Goal: Navigation & Orientation: Find specific page/section

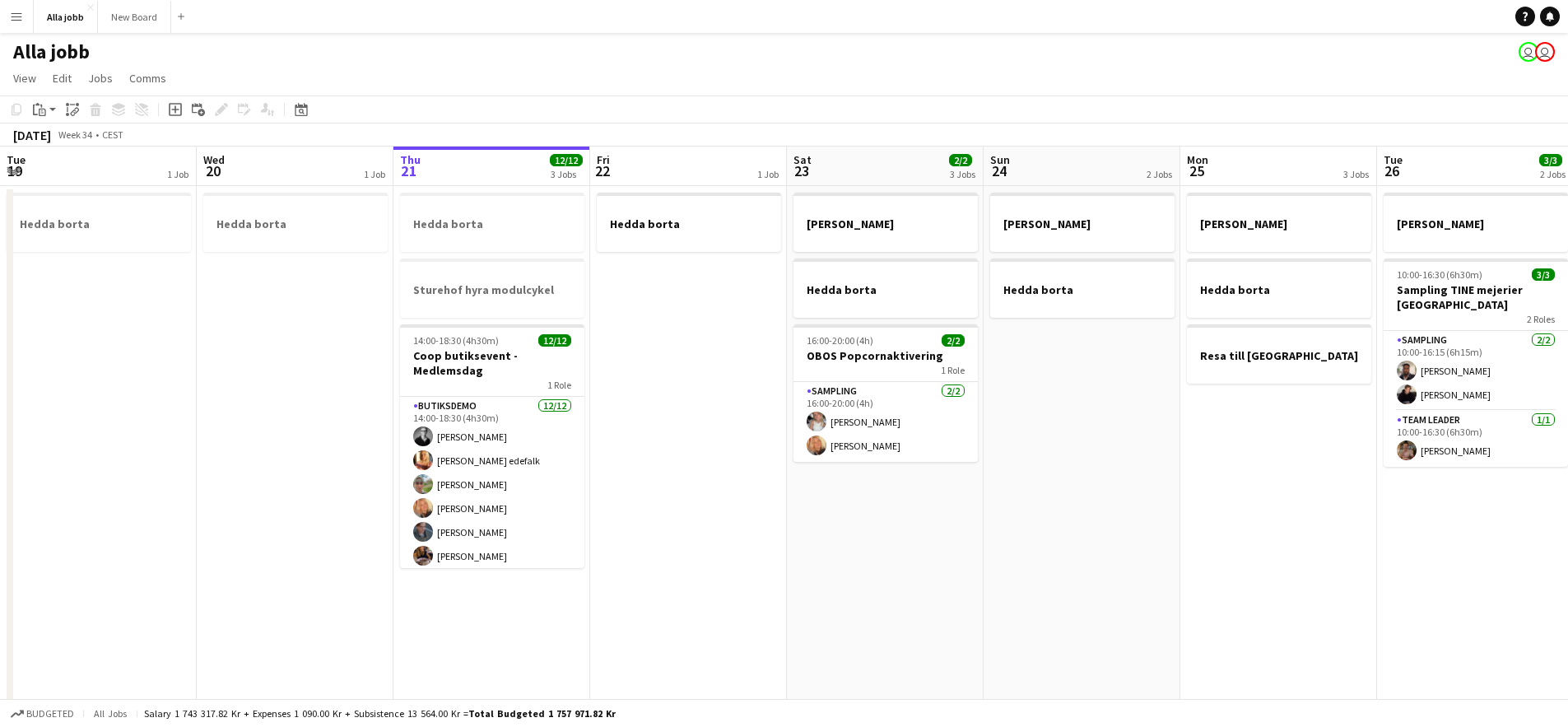
scroll to position [0, 440]
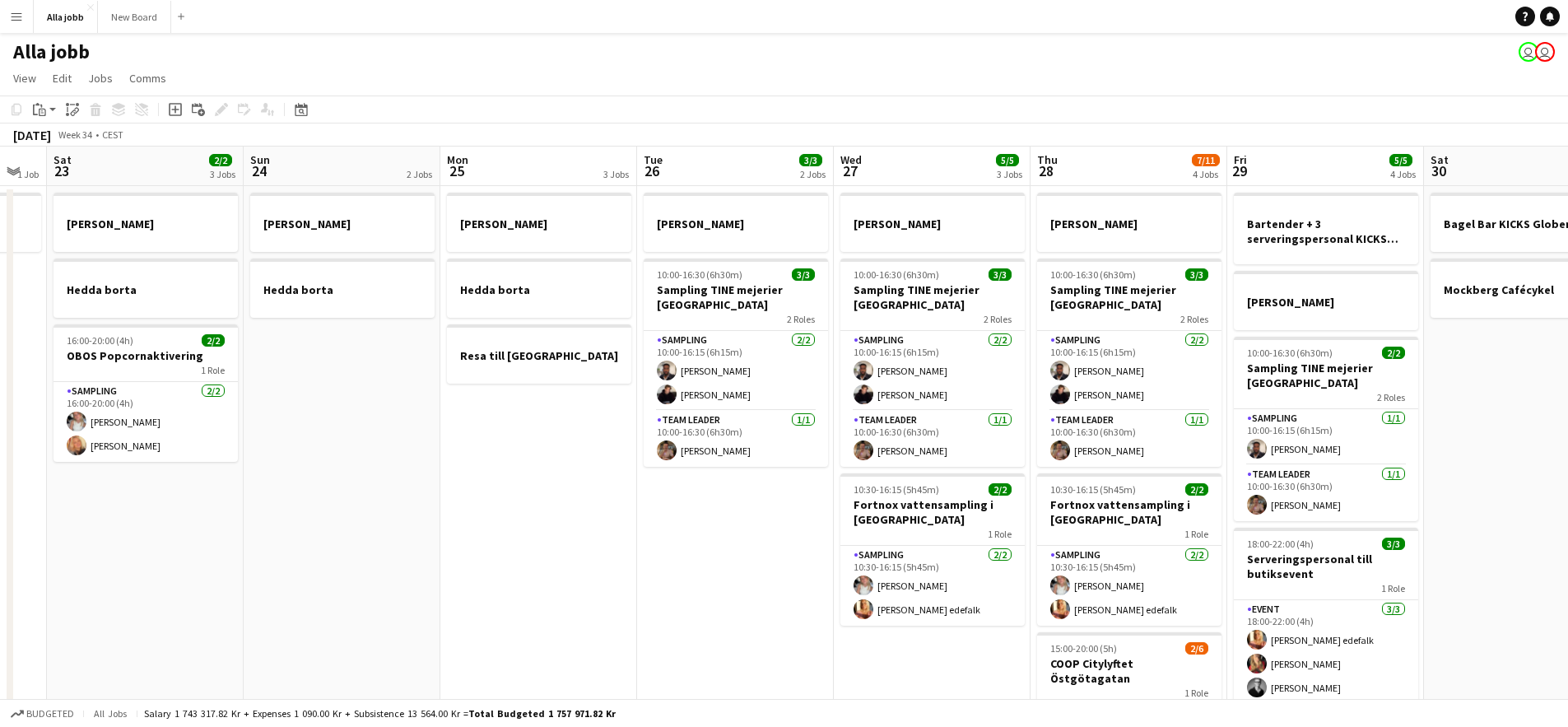
drag, startPoint x: 971, startPoint y: 499, endPoint x: 710, endPoint y: 507, distance: 261.1
click at [710, 507] on app-calendar-viewport "Wed 20 1 Job Thu 21 12/12 3 Jobs Fri 22 1 Job Sat 23 2/2 3 Jobs Sun 24 2 Jobs M…" at bounding box center [784, 529] width 1568 height 765
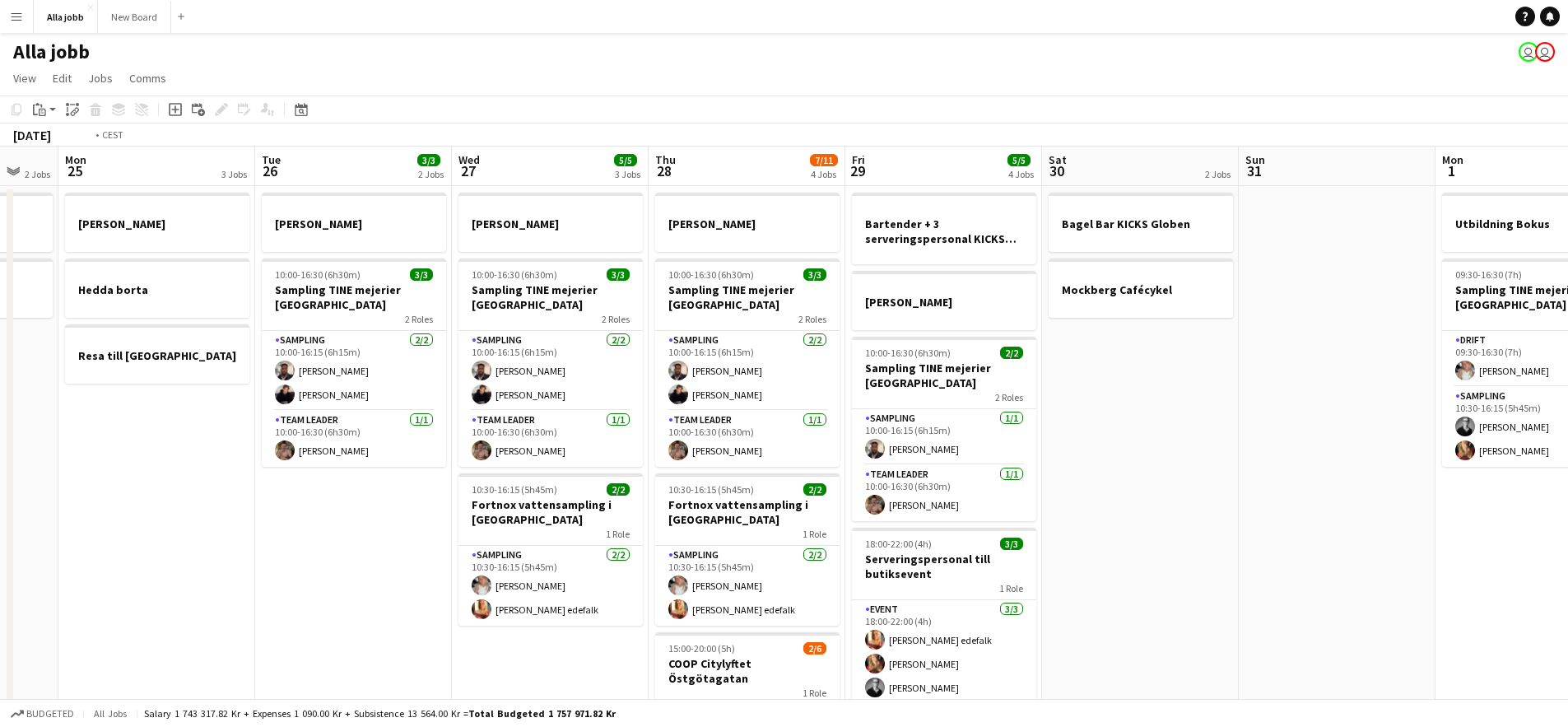
drag, startPoint x: 1118, startPoint y: 492, endPoint x: 562, endPoint y: 513, distance: 556.4
click at [562, 513] on app-calendar-viewport "Fri 22 1 Job Sat 23 2/2 3 Jobs Sun 24 2 Jobs Mon 25 3 Jobs Tue 26 3/3 2 Jobs We…" at bounding box center [784, 529] width 1568 height 765
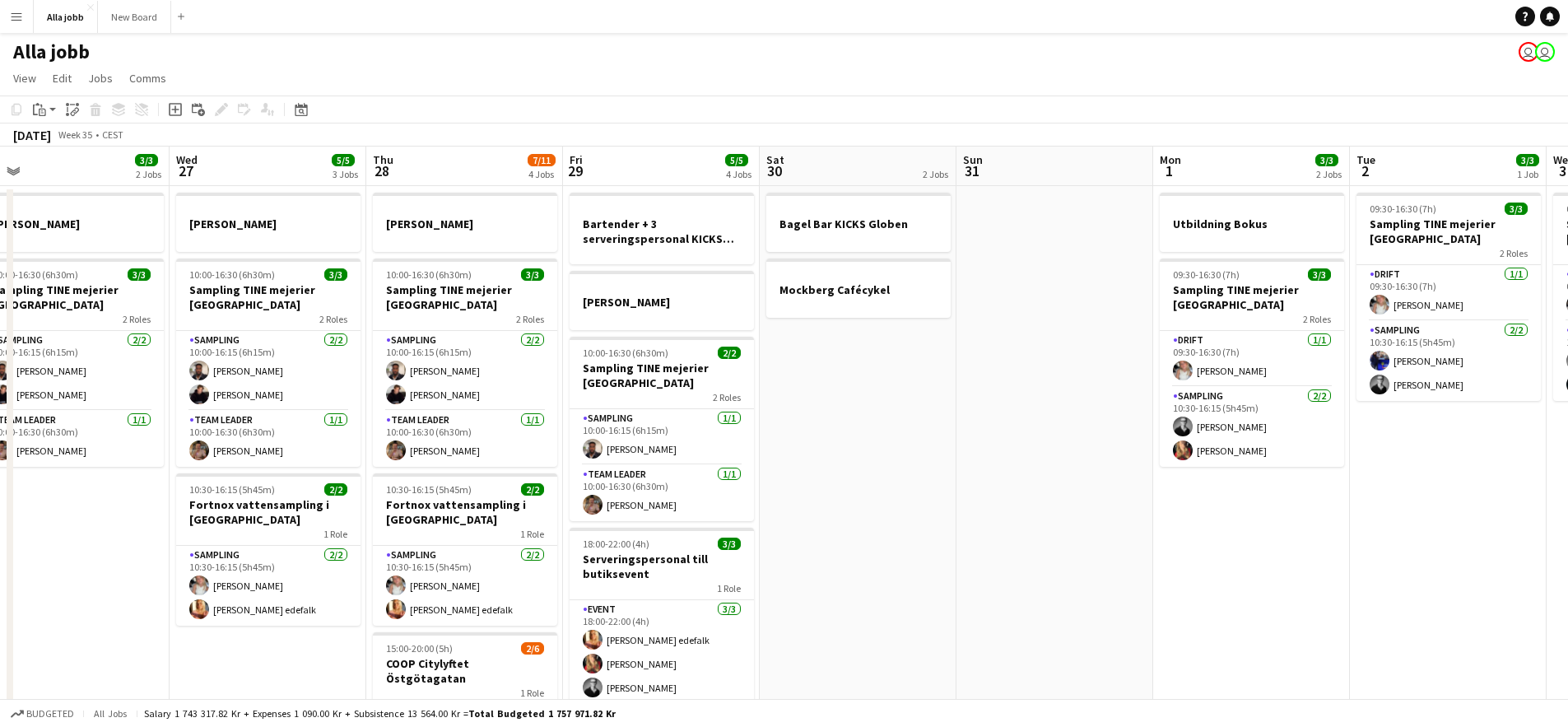
scroll to position [0, 639]
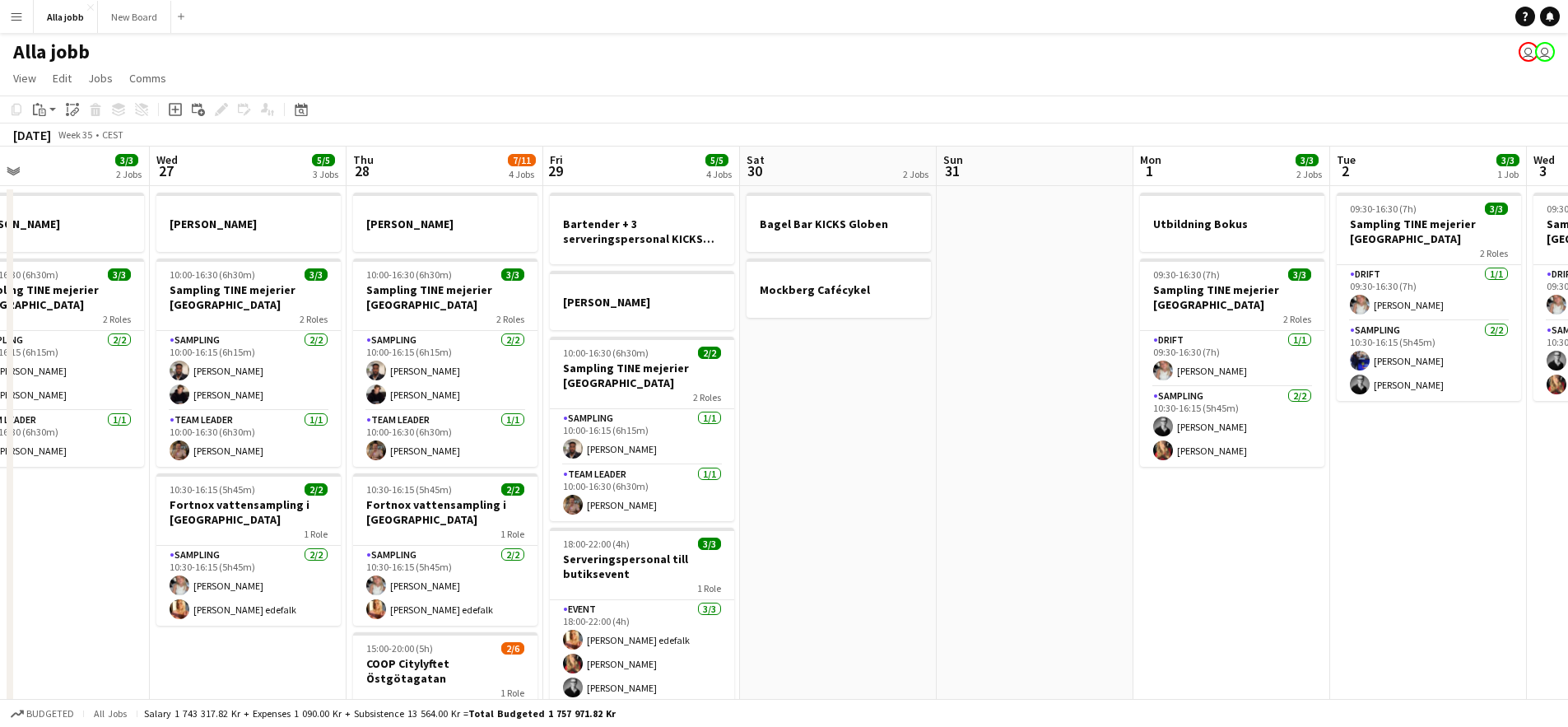
drag, startPoint x: 967, startPoint y: 426, endPoint x: 683, endPoint y: 415, distance: 284.2
click at [689, 417] on app-calendar-viewport "Sat 23 2/2 3 Jobs Sun 24 2 Jobs Mon 25 3 Jobs Tue 26 3/3 2 Jobs Wed 27 5/5 3 Jo…" at bounding box center [784, 529] width 1568 height 765
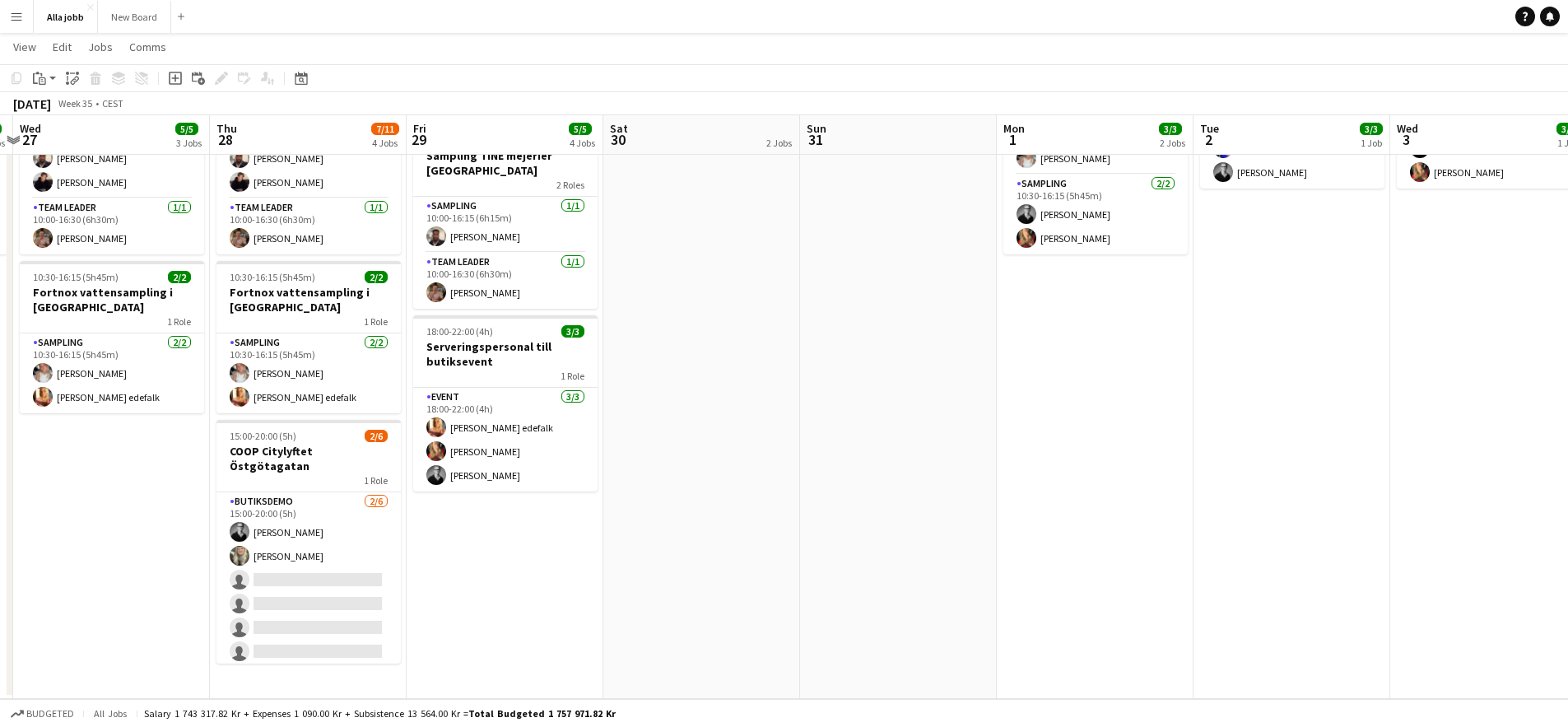
scroll to position [0, 431]
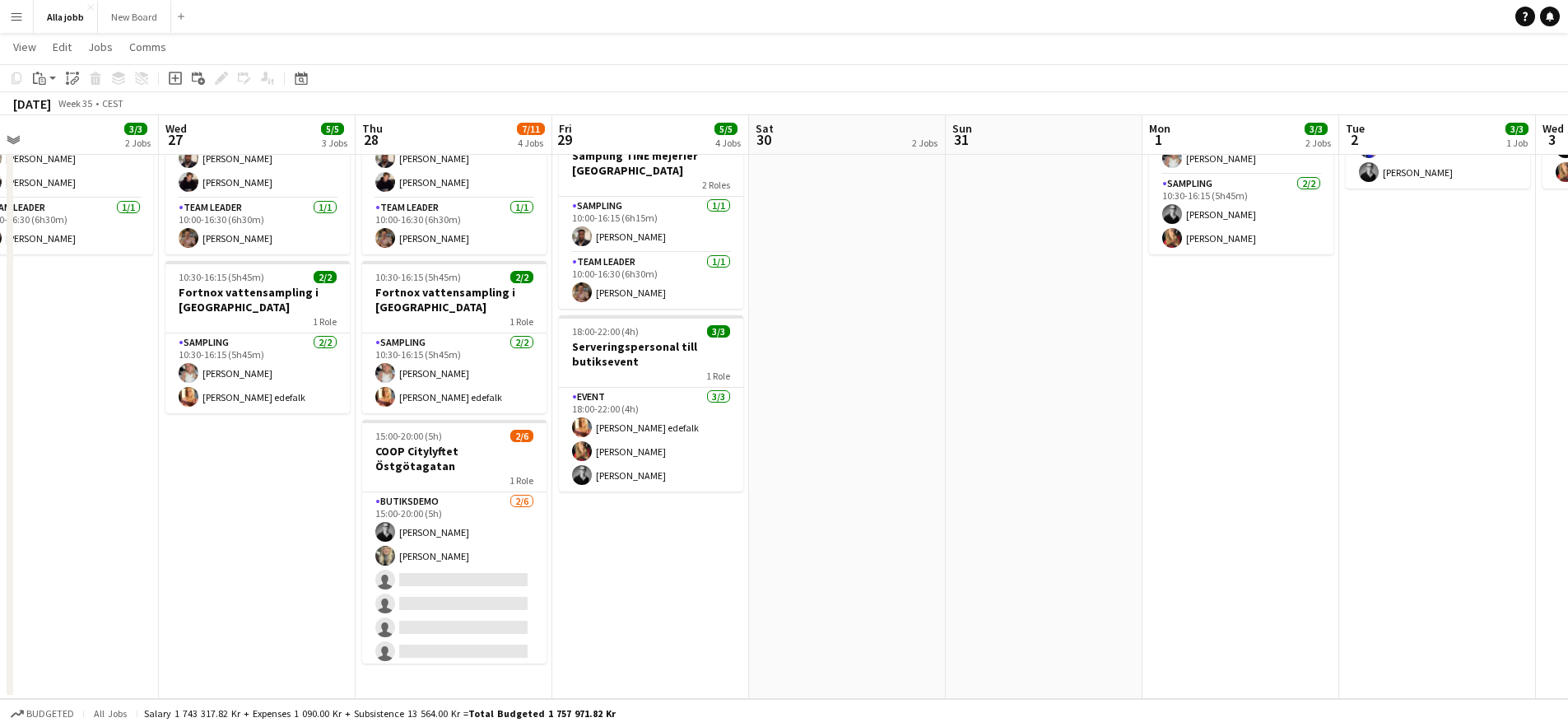
drag, startPoint x: 532, startPoint y: 536, endPoint x: 739, endPoint y: 542, distance: 207.1
click at [739, 541] on app-calendar-viewport "Sun 24 2 Jobs Mon 25 3 Jobs Tue 26 3/3 2 Jobs Wed 27 5/5 3 Jobs Thu 28 7/11 4 J…" at bounding box center [784, 276] width 1568 height 846
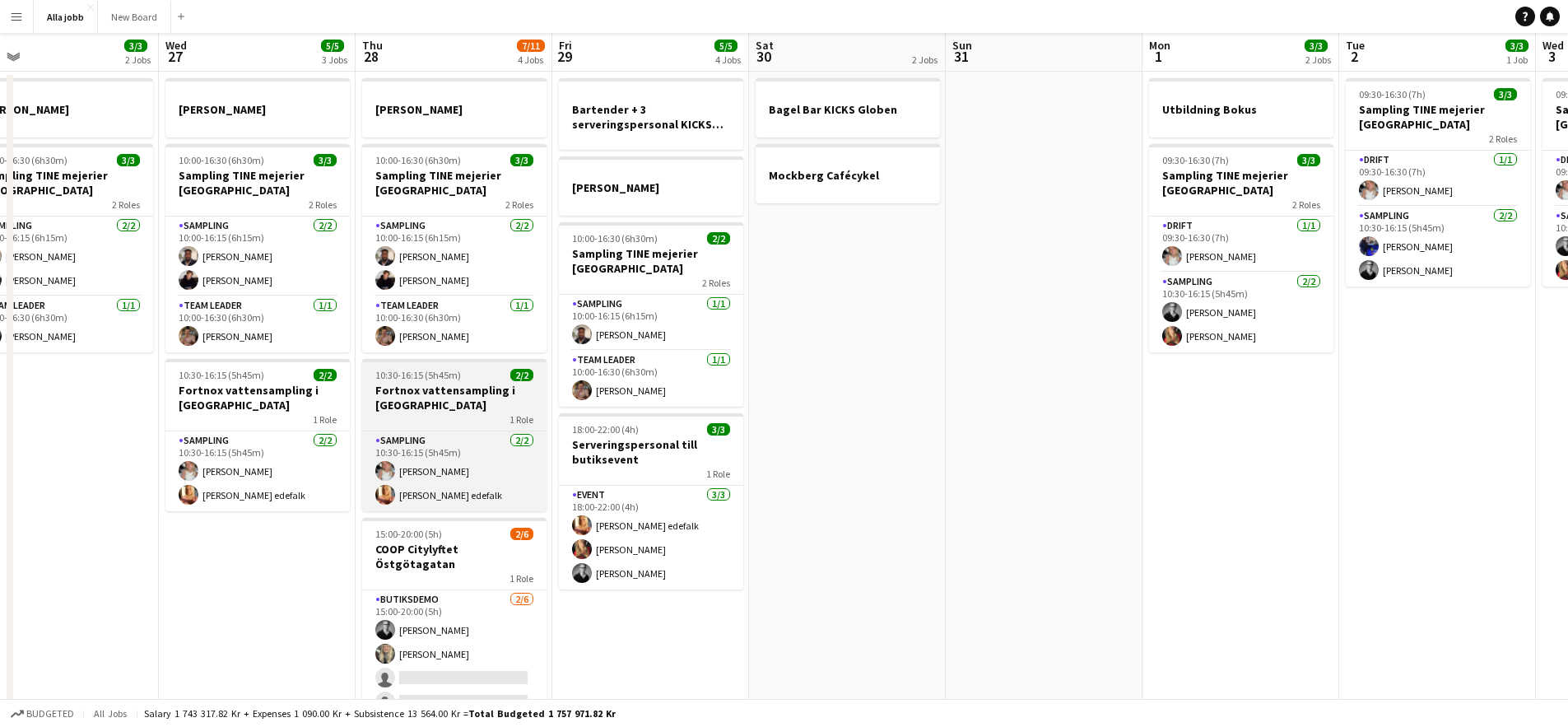
scroll to position [0, 0]
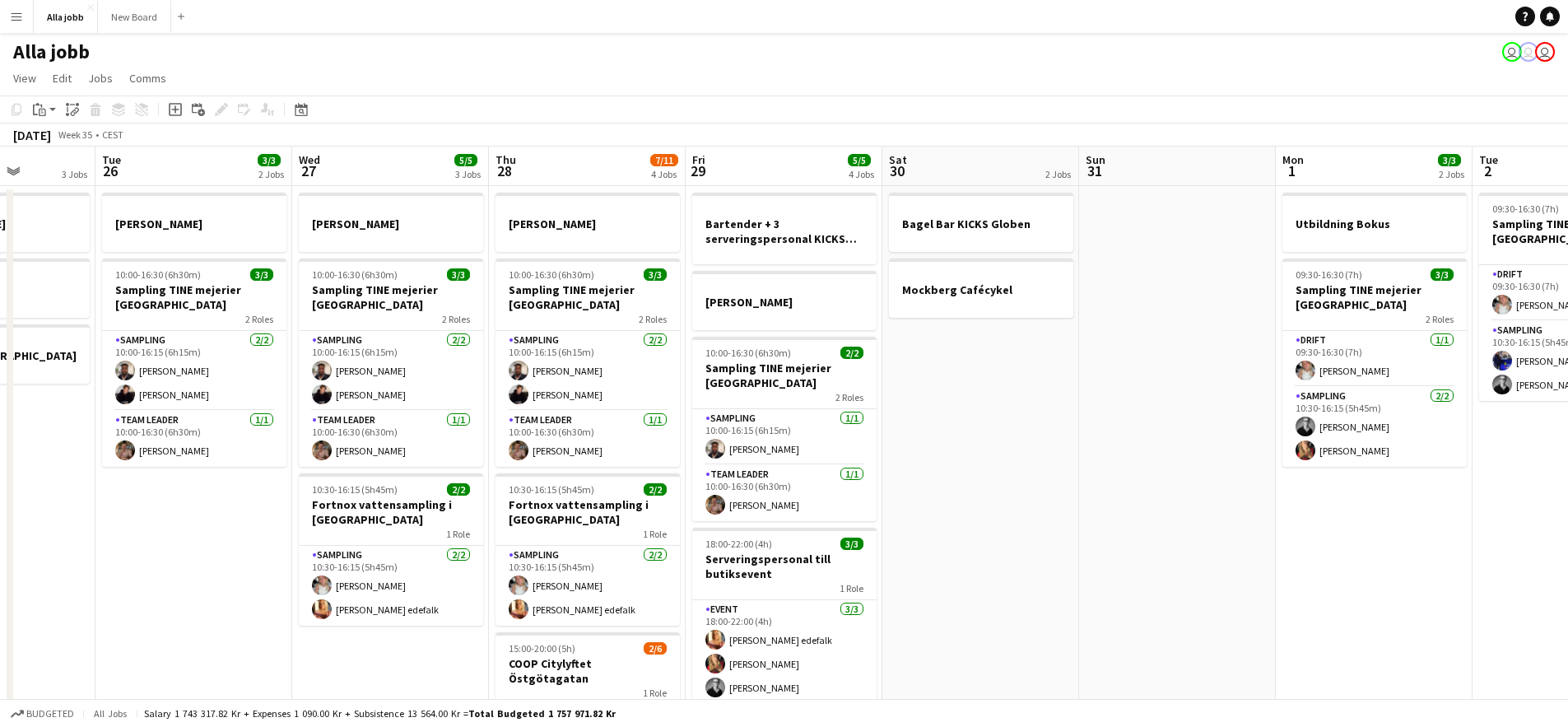
drag, startPoint x: 839, startPoint y: 375, endPoint x: 1011, endPoint y: 386, distance: 172.4
click at [1008, 386] on app-calendar-viewport "Sat 23 2/2 3 Jobs Sun 24 2 Jobs Mon 25 3 Jobs Tue 26 3/3 2 Jobs Wed 27 5/5 3 Jo…" at bounding box center [784, 529] width 1568 height 765
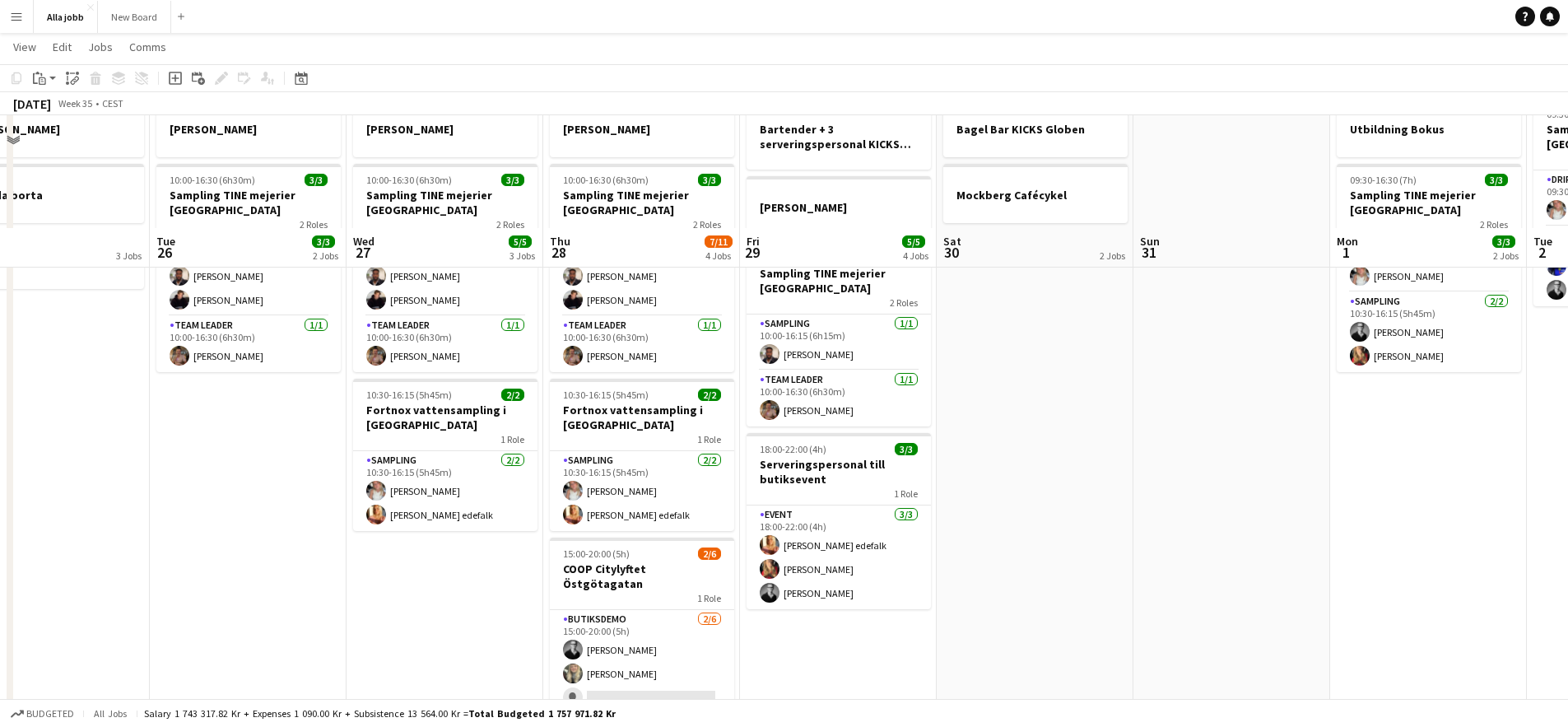
scroll to position [211, 0]
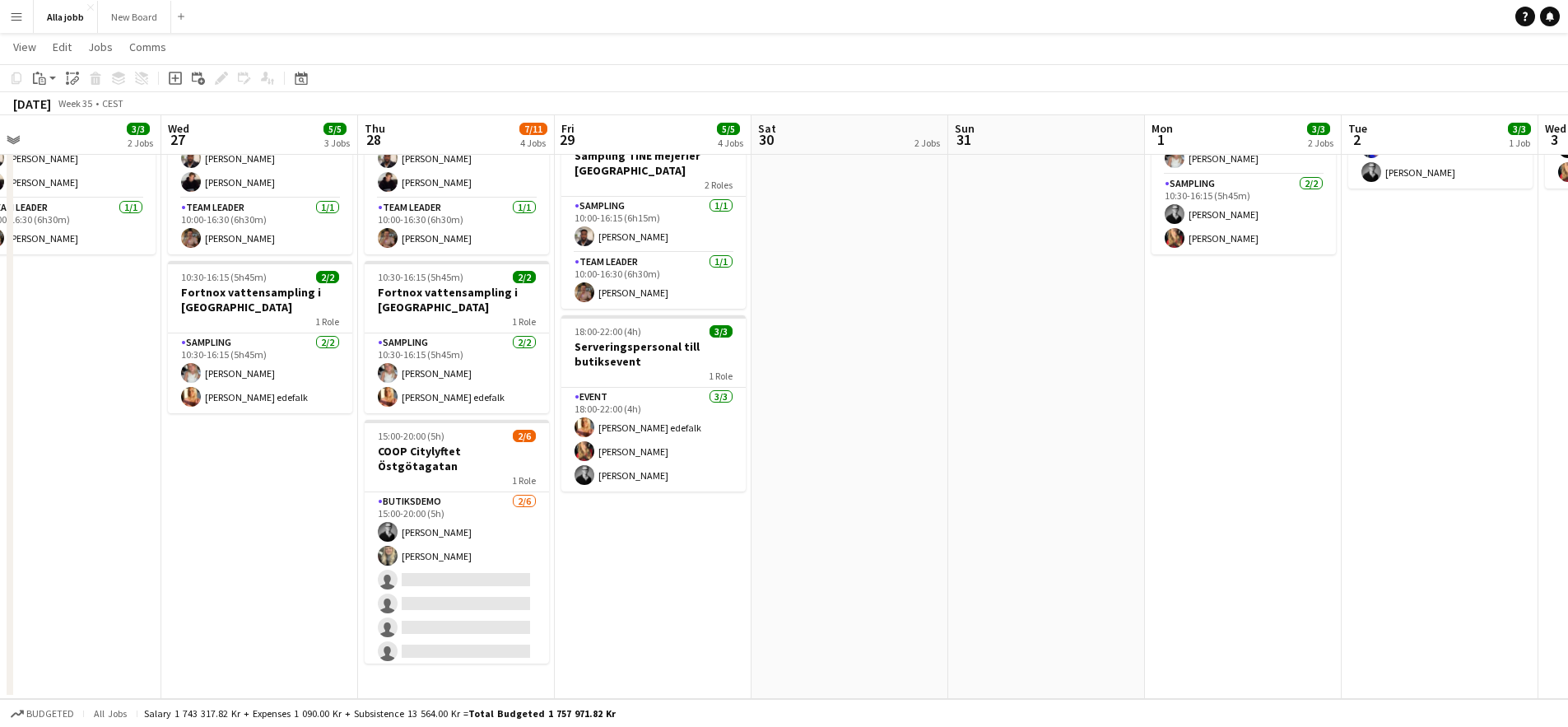
drag, startPoint x: 1277, startPoint y: 401, endPoint x: 1000, endPoint y: 425, distance: 278.0
click at [993, 414] on app-calendar-viewport "Sat 23 2/2 3 Jobs Sun 24 2 Jobs Mon 25 3 Jobs Tue 26 3/3 2 Jobs Wed 27 5/5 3 Jo…" at bounding box center [784, 276] width 1568 height 846
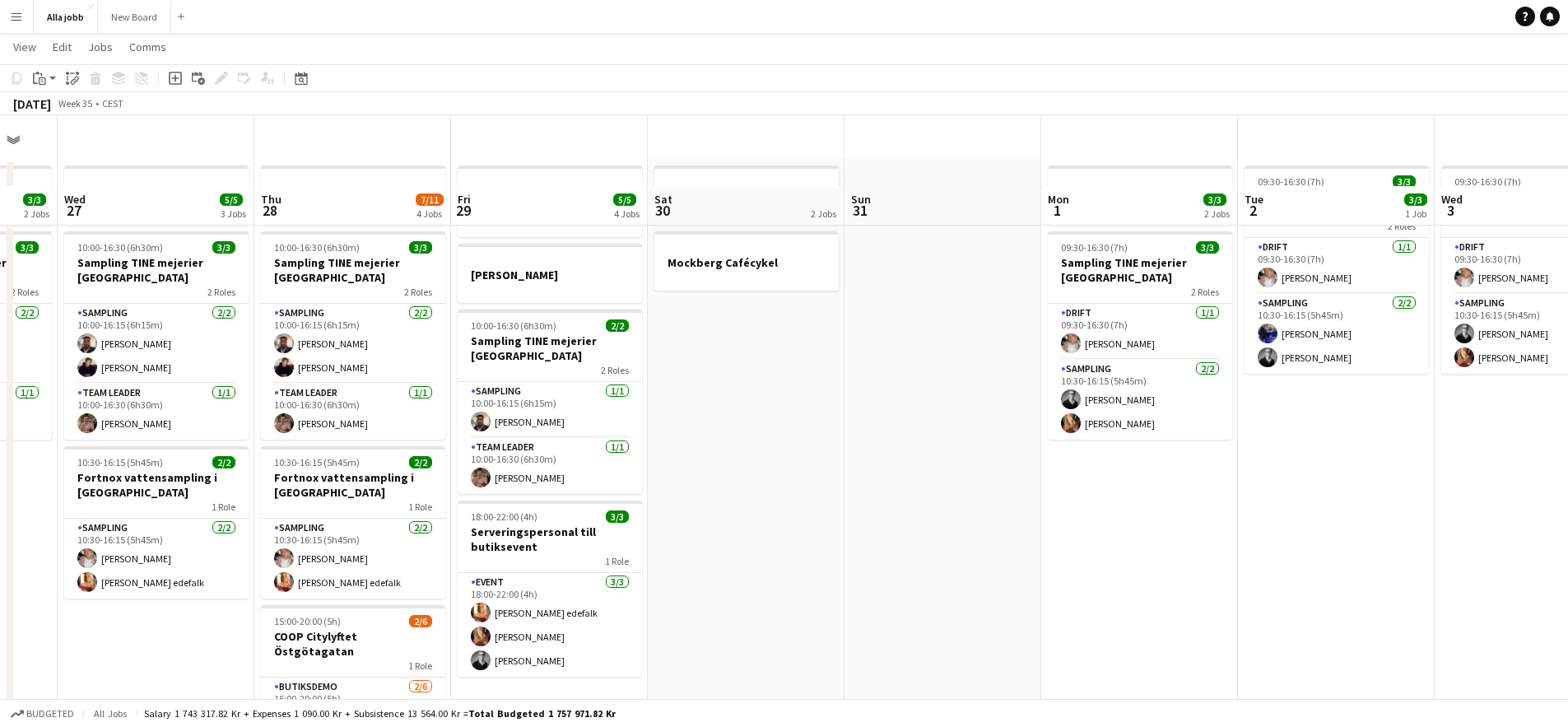
scroll to position [0, 0]
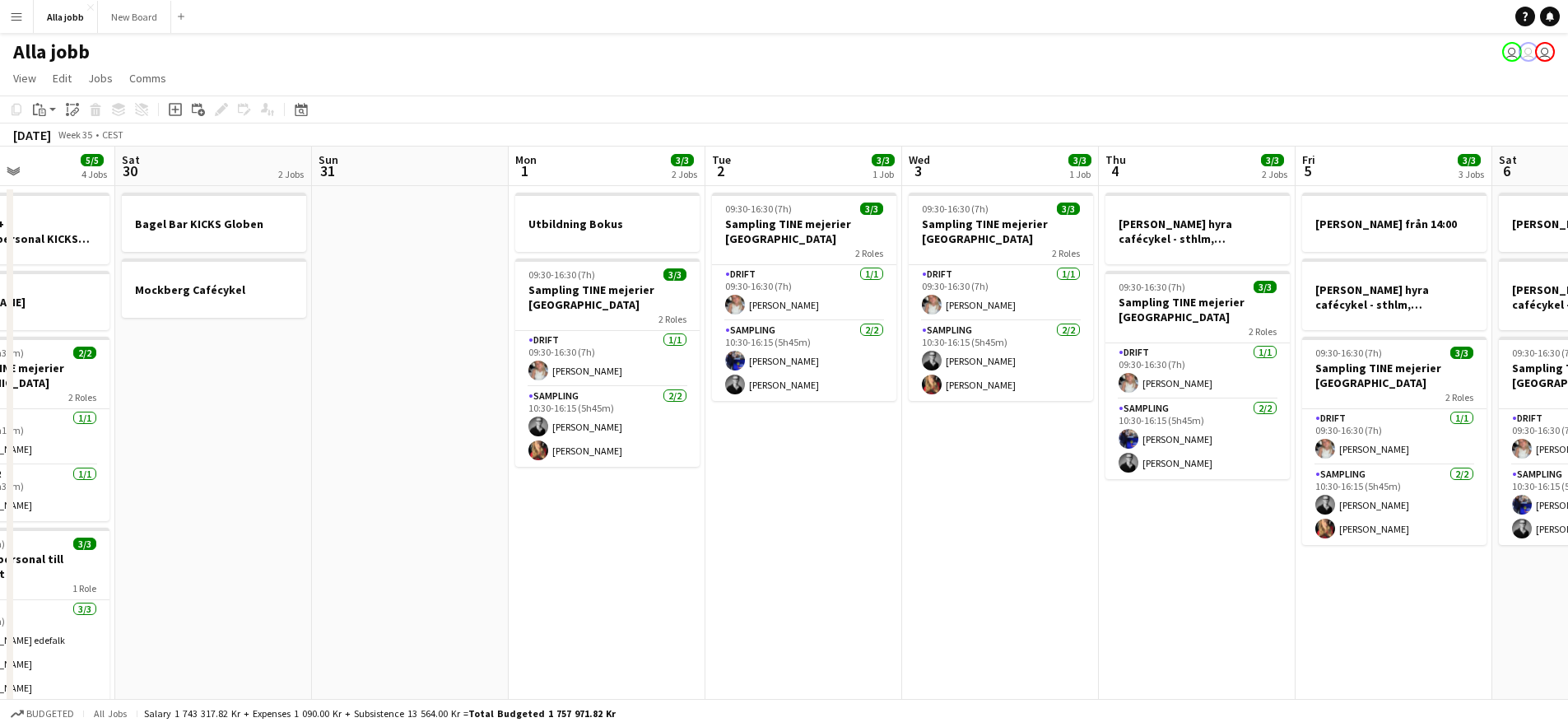
drag, startPoint x: 1079, startPoint y: 437, endPoint x: 634, endPoint y: 424, distance: 445.2
click at [634, 424] on app-calendar-viewport "Wed 27 5/5 3 Jobs Thu 28 7/11 4 Jobs Fri 29 5/5 4 Jobs Sat 30 2 Jobs Sun 31 Mon…" at bounding box center [784, 529] width 1568 height 765
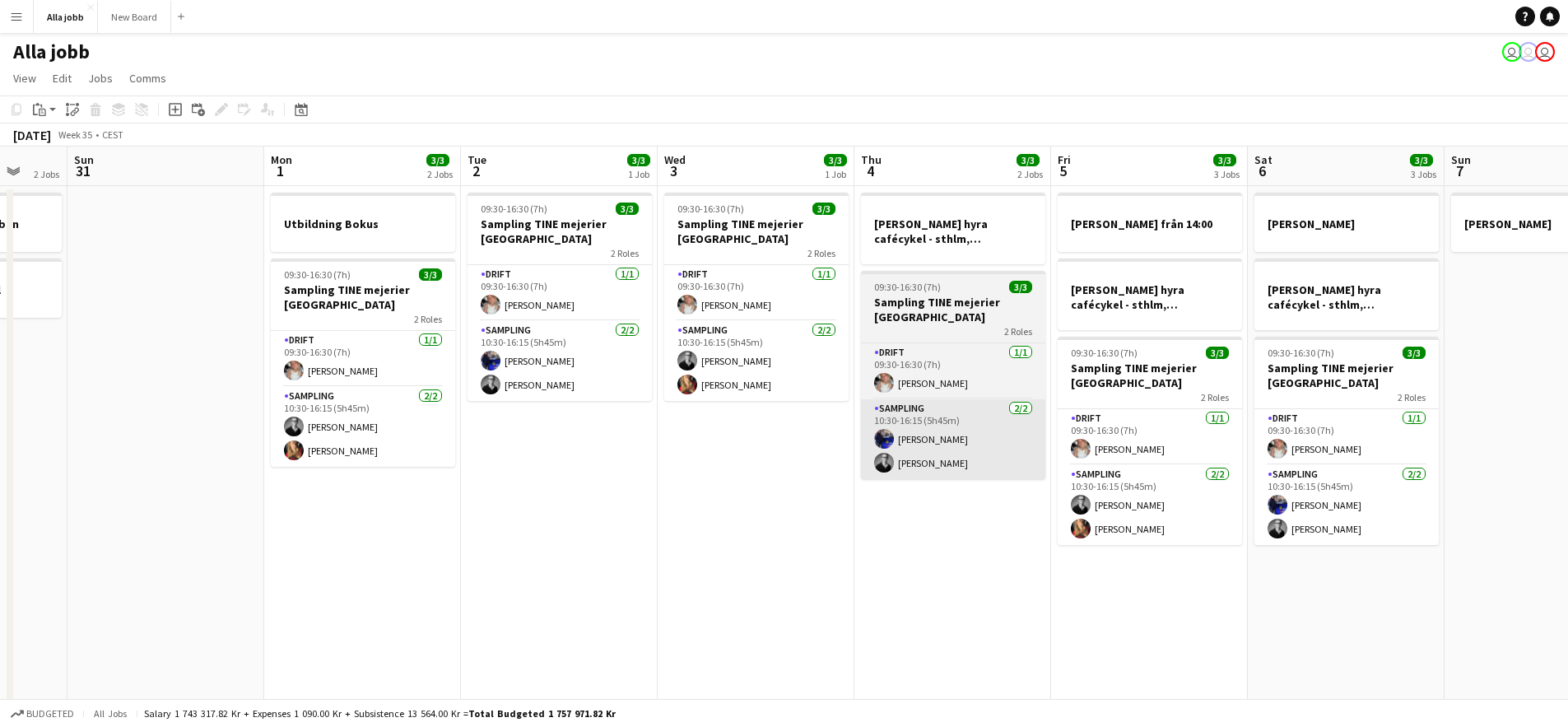
drag, startPoint x: 889, startPoint y: 511, endPoint x: 706, endPoint y: 468, distance: 188.0
click at [656, 462] on app-calendar-viewport "Thu 28 7/11 4 Jobs Fri 29 5/5 4 Jobs Sat 30 2 Jobs Sun 31 Mon 1 3/3 2 Jobs Tue …" at bounding box center [784, 529] width 1568 height 765
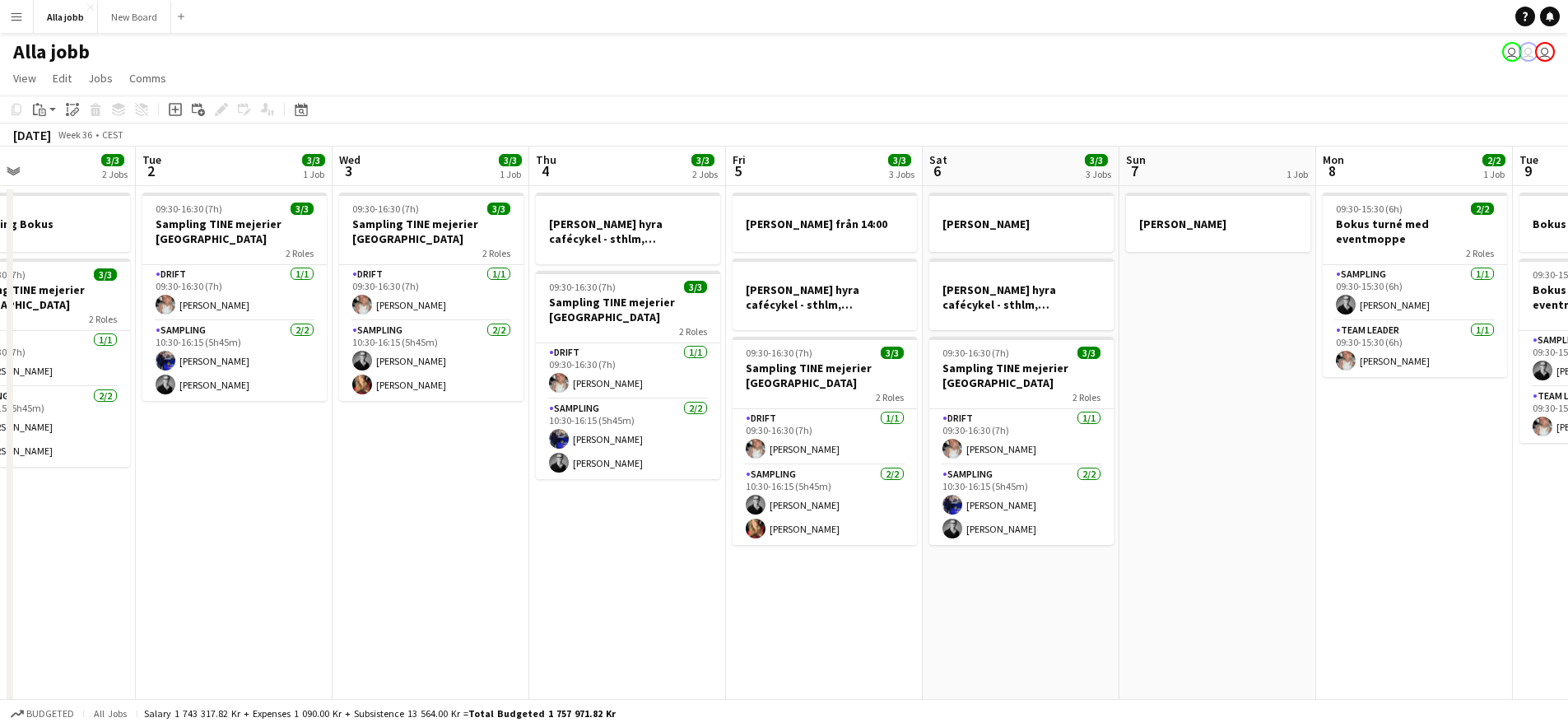
scroll to position [0, 619]
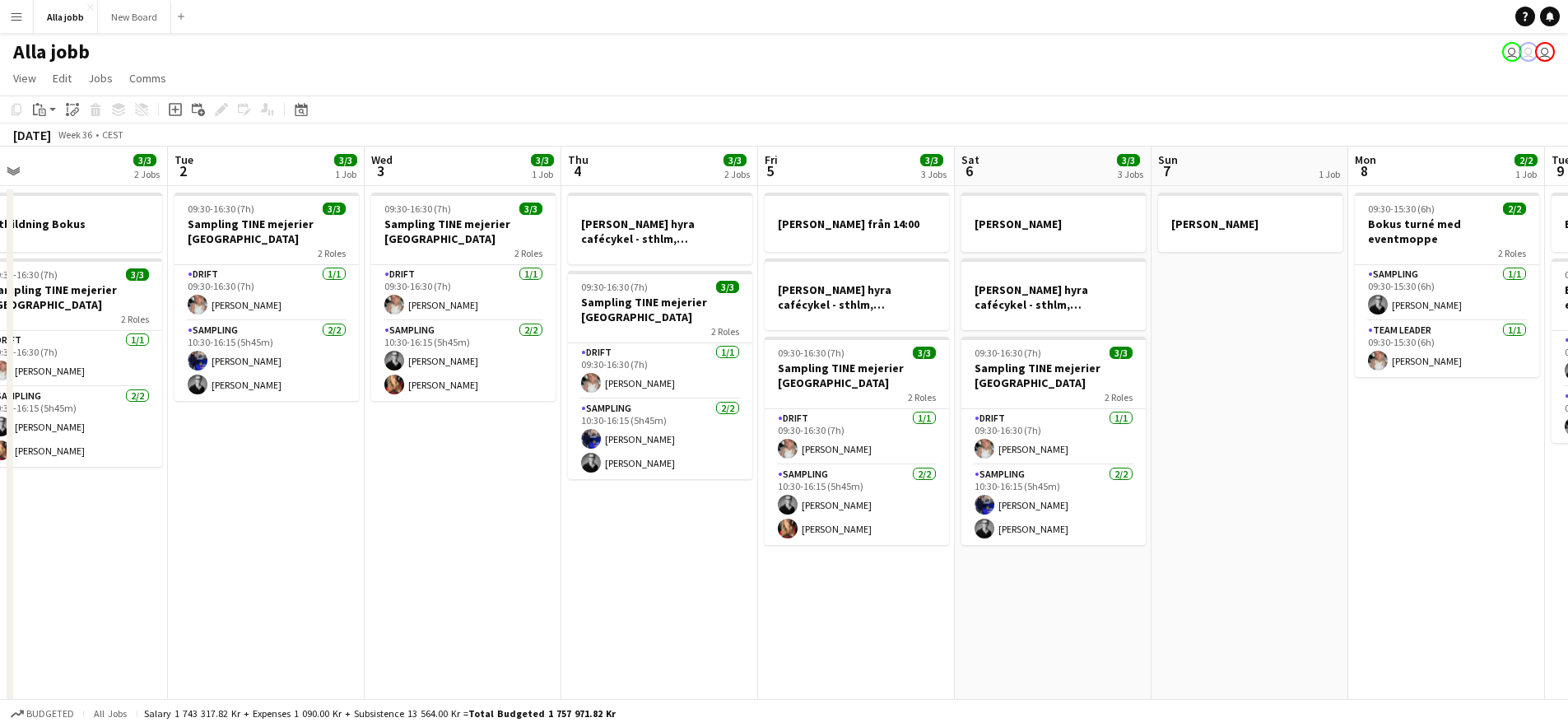
drag, startPoint x: 1483, startPoint y: 523, endPoint x: 1001, endPoint y: 447, distance: 488.0
click at [1001, 447] on app-calendar-viewport "Fri 29 5/5 4 Jobs Sat 30 2 Jobs Sun 31 Mon 1 3/3 2 Jobs Tue 2 3/3 1 Job Wed 3 3…" at bounding box center [784, 529] width 1568 height 765
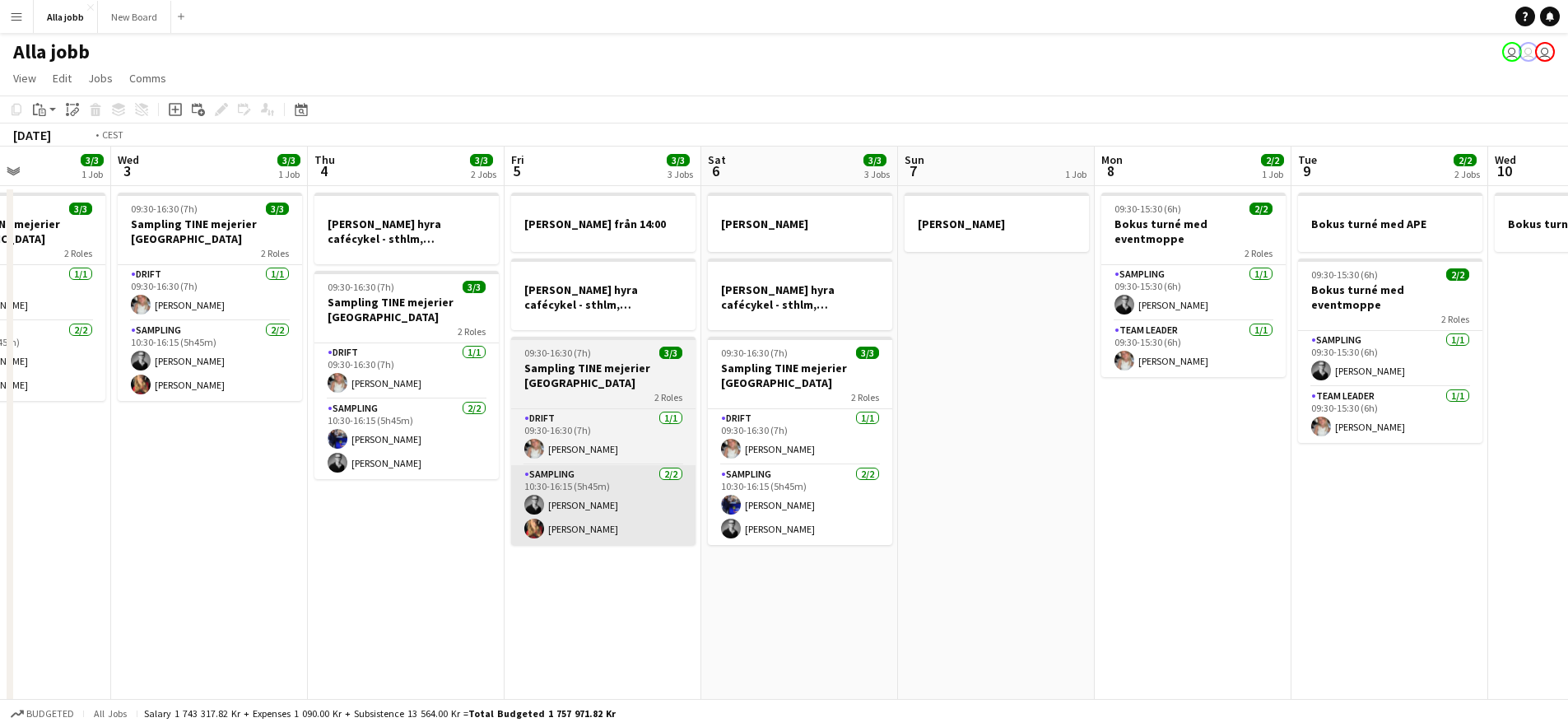
drag, startPoint x: 761, startPoint y: 436, endPoint x: 1078, endPoint y: 467, distance: 318.5
click at [1291, 470] on app-calendar-viewport "Sun 31 Mon 1 3/3 2 Jobs Tue 2 3/3 1 Job Wed 3 3/3 1 Job Thu 4 3/3 2 Jobs Fri 5 …" at bounding box center [784, 529] width 1568 height 765
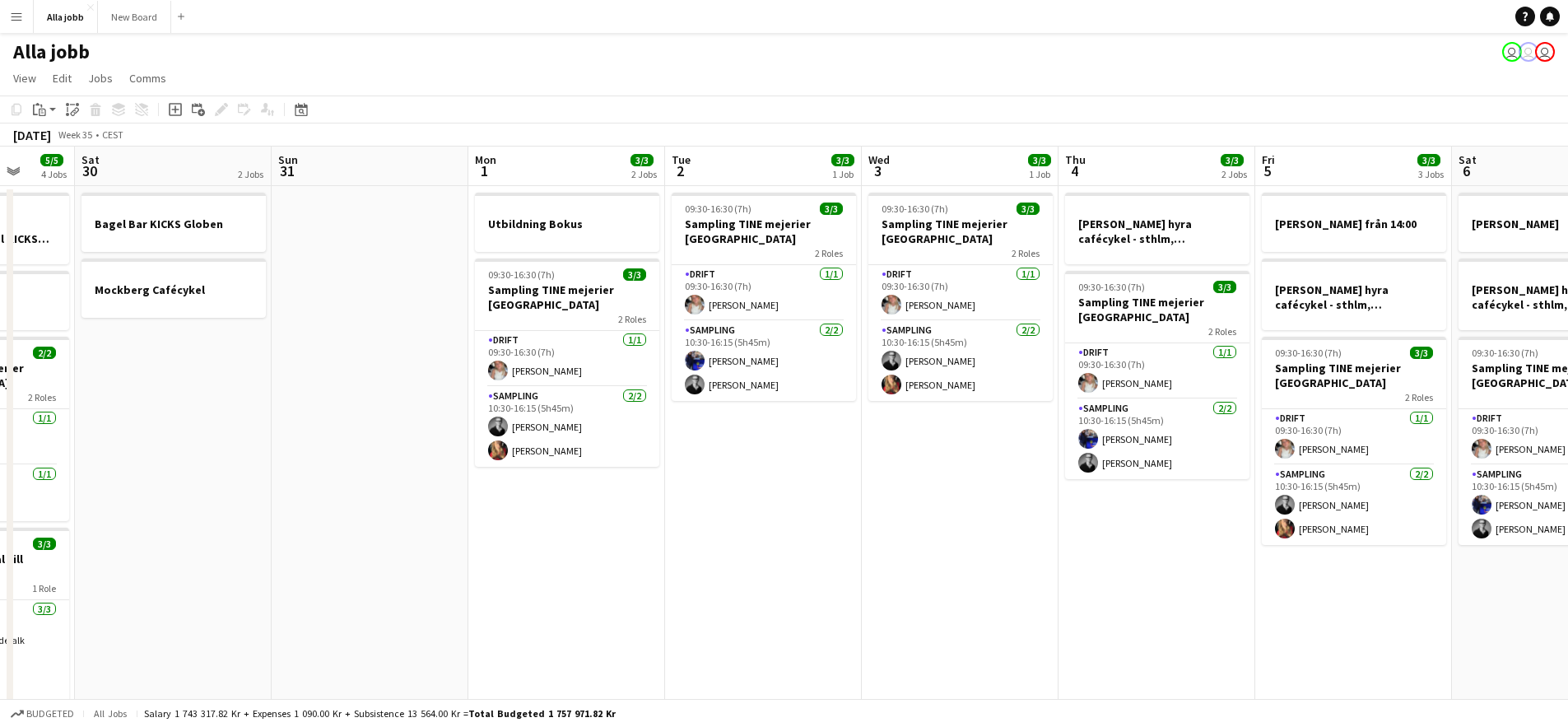
drag, startPoint x: 841, startPoint y: 450, endPoint x: 1270, endPoint y: 468, distance: 429.4
click at [1264, 468] on app-calendar-viewport "Wed 27 5/5 3 Jobs Thu 28 7/11 4 Jobs Fri 29 5/5 4 Jobs Sat 30 2 Jobs Sun 31 Mon…" at bounding box center [784, 529] width 1568 height 765
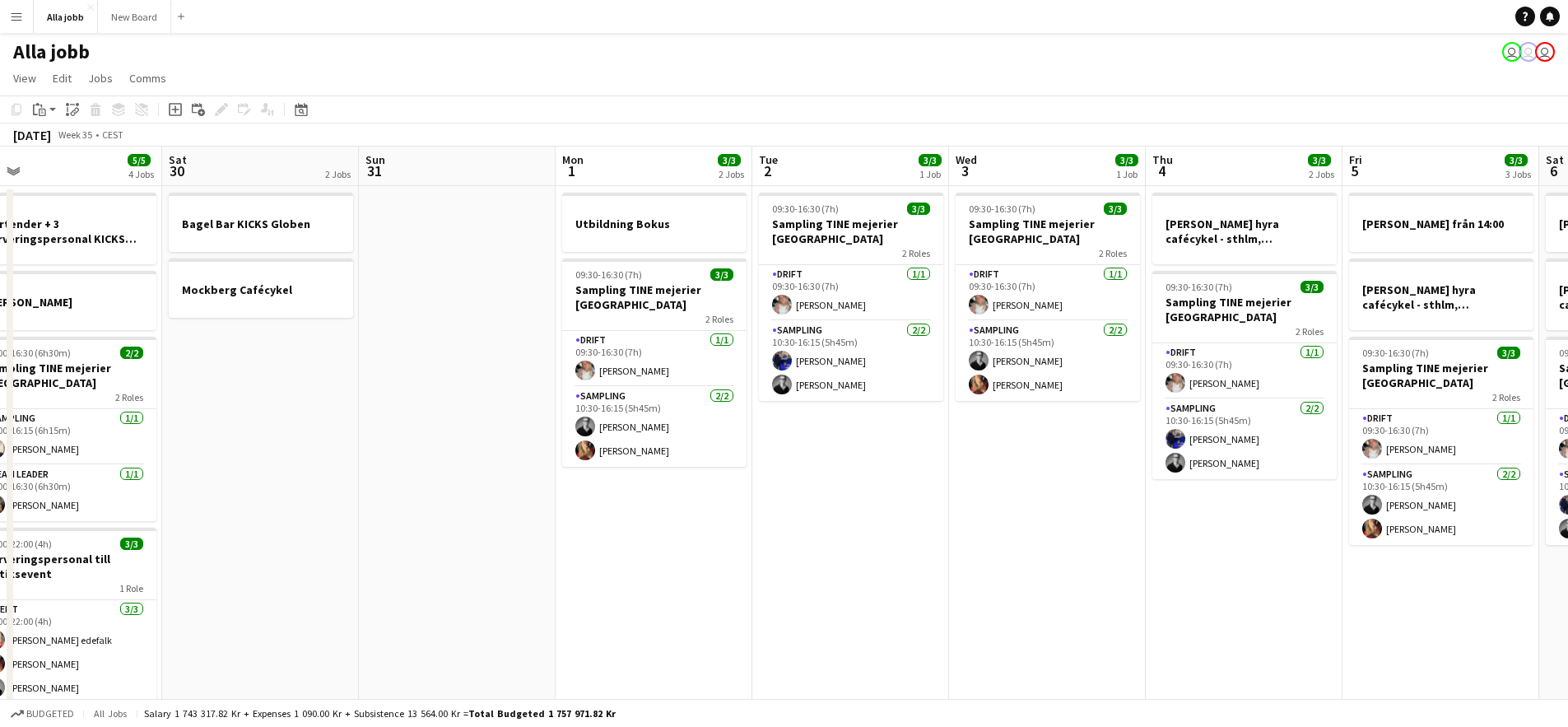
drag, startPoint x: 801, startPoint y: 465, endPoint x: 1179, endPoint y: 484, distance: 378.5
click at [1232, 484] on app-calendar-viewport "Wed 27 5/5 3 Jobs Thu 28 7/11 4 Jobs Fri 29 5/5 4 Jobs Sat 30 2 Jobs Sun 31 Mon…" at bounding box center [784, 529] width 1568 height 765
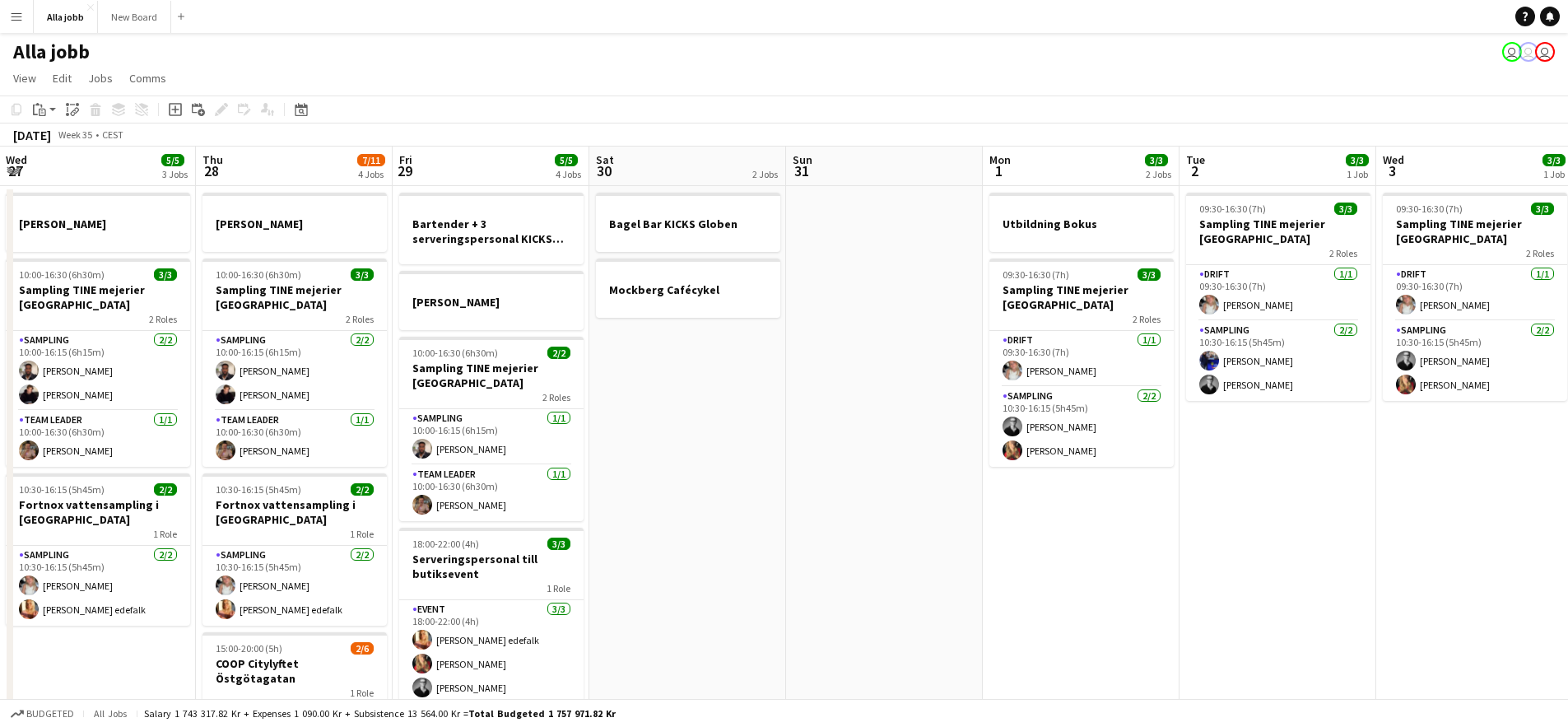
scroll to position [0, 349]
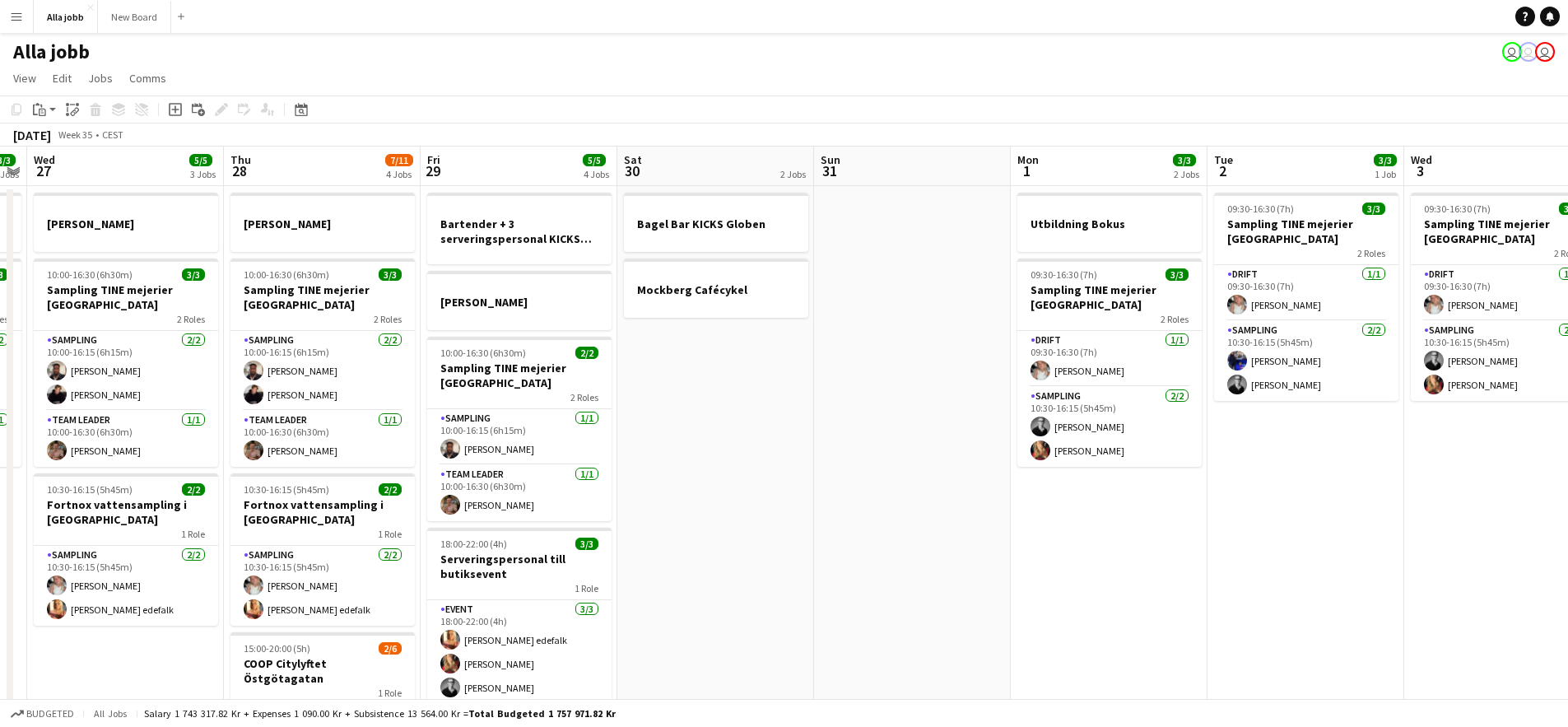
drag, startPoint x: 945, startPoint y: 470, endPoint x: 1029, endPoint y: 474, distance: 84.1
click at [1025, 474] on app-calendar-viewport "Mon 25 3 Jobs Tue 26 3/3 2 Jobs Wed 27 5/5 3 Jobs Thu 28 7/11 4 Jobs Fri 29 5/5…" at bounding box center [784, 529] width 1568 height 765
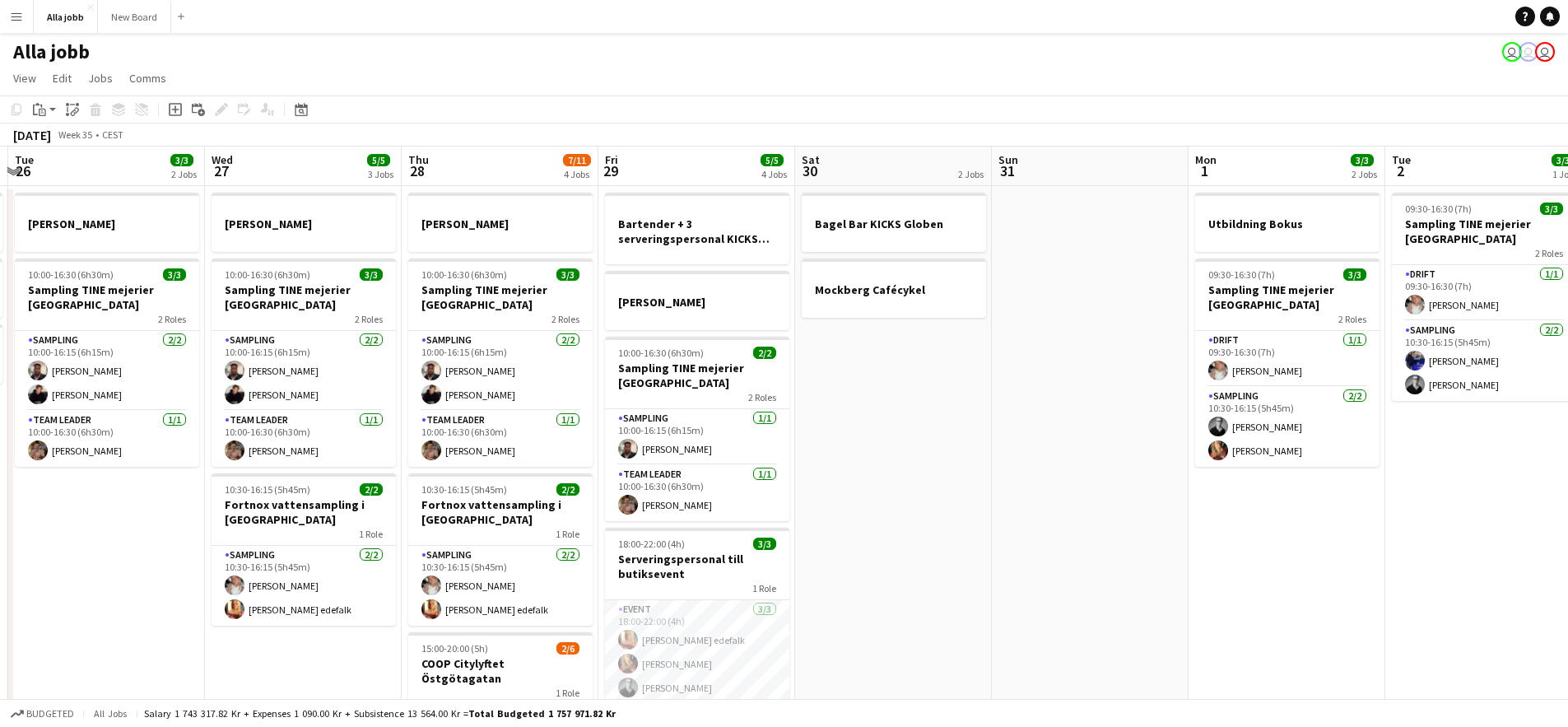
scroll to position [0, 421]
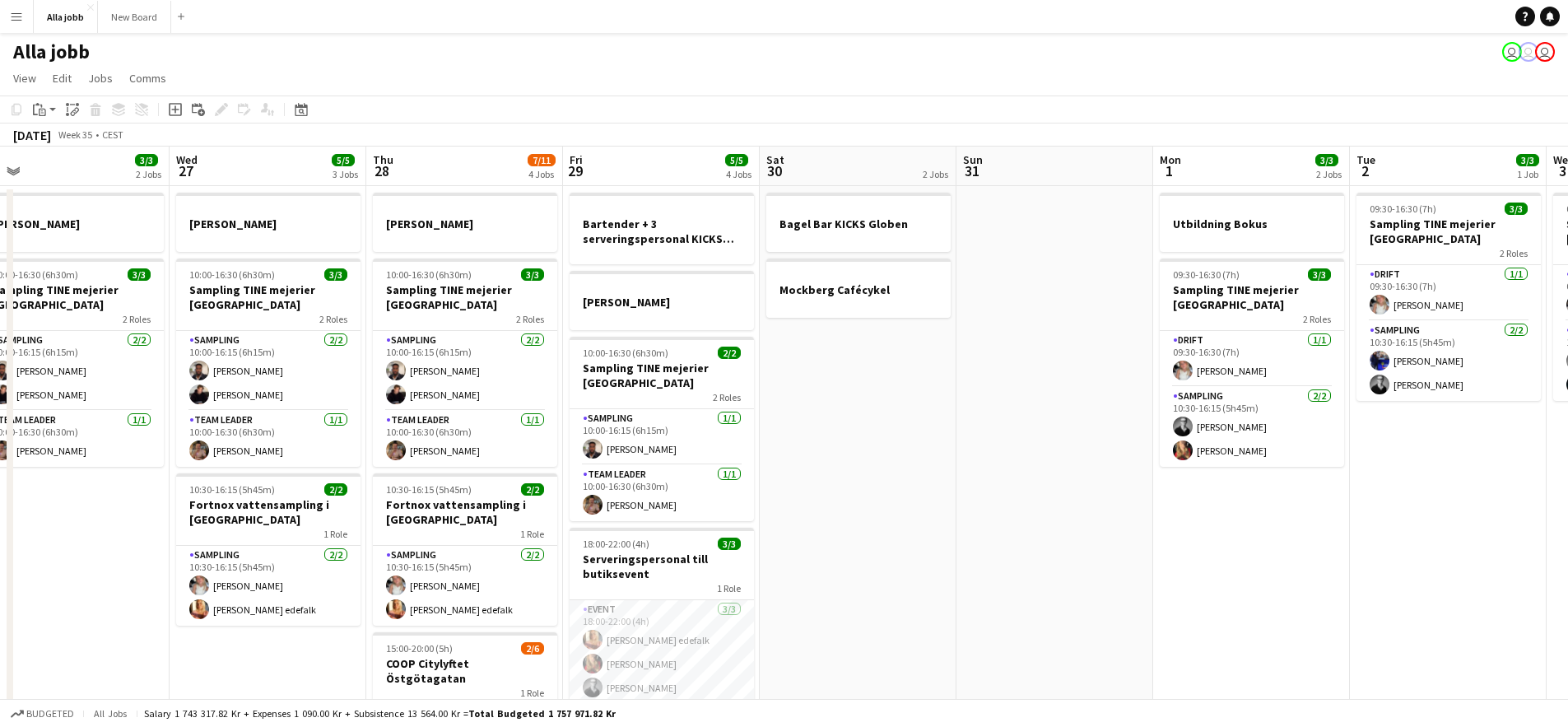
drag, startPoint x: 995, startPoint y: 469, endPoint x: 923, endPoint y: 471, distance: 72.0
click at [923, 471] on app-calendar-viewport "Sun 24 2 Jobs Mon 25 3 Jobs Tue 26 3/3 2 Jobs Wed 27 5/5 3 Jobs Thu 28 7/11 4 J…" at bounding box center [784, 529] width 1568 height 765
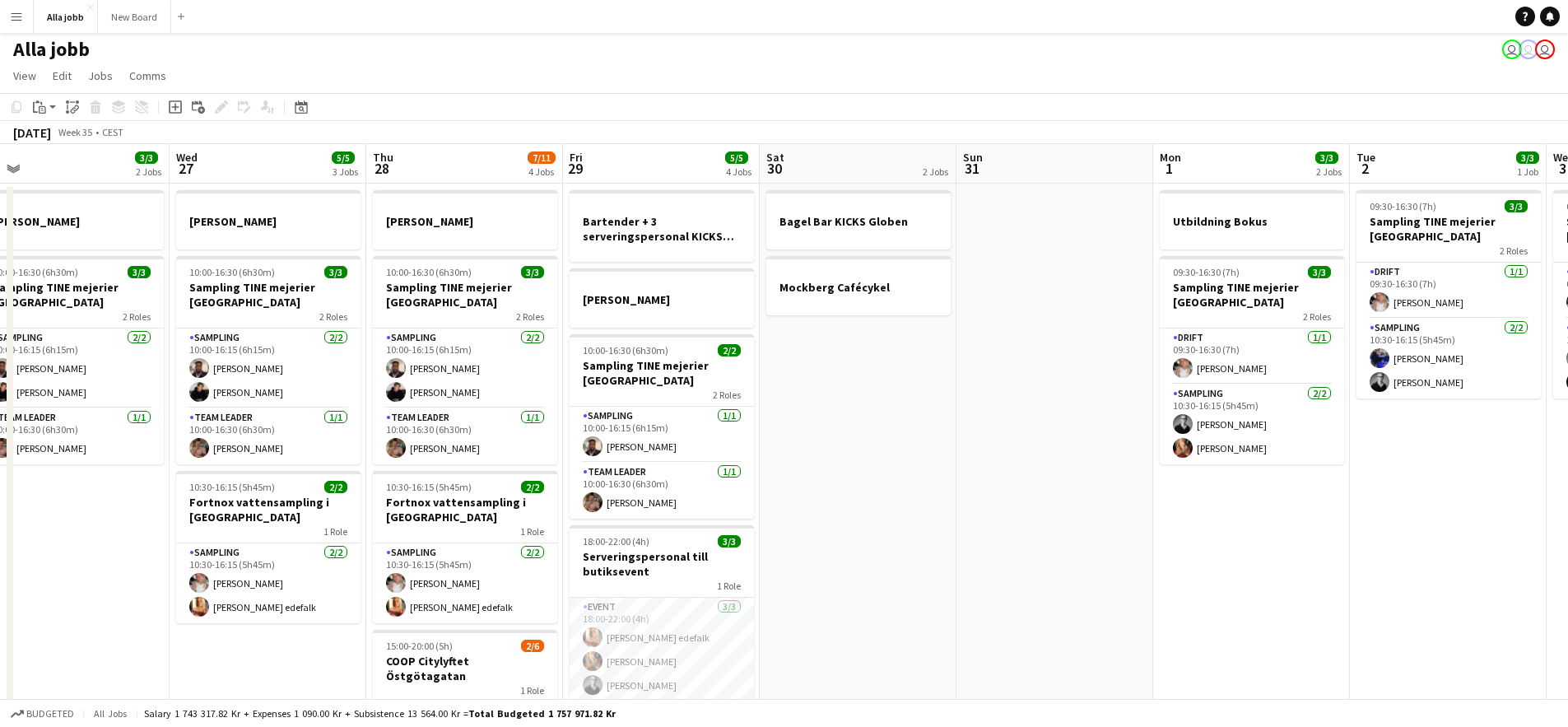
scroll to position [0, 0]
